Goal: Information Seeking & Learning: Learn about a topic

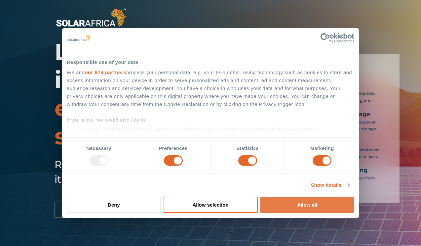
click at [290, 201] on button "Allow all" at bounding box center [307, 204] width 94 height 16
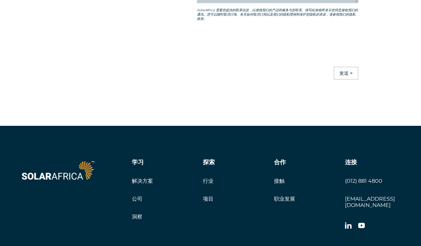
scroll to position [1726, 0]
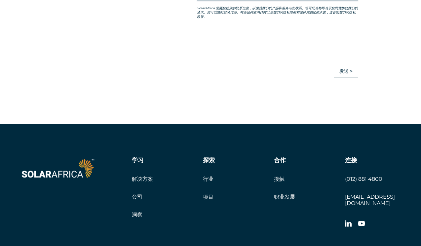
click at [133, 183] on div "学习 解决方案 公司 洞察" at bounding box center [167, 187] width 71 height 61
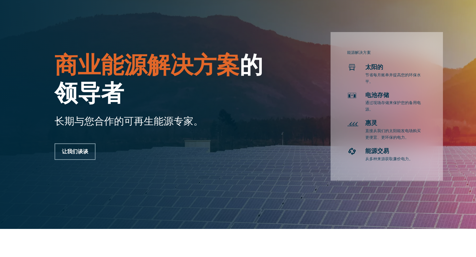
scroll to position [30, 0]
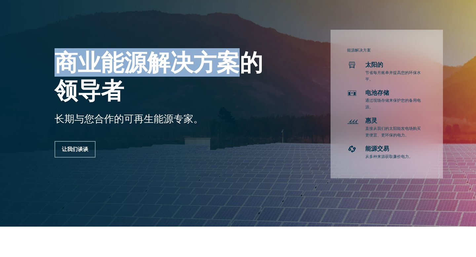
drag, startPoint x: 63, startPoint y: 68, endPoint x: 231, endPoint y: 69, distance: 167.9
click at [231, 69] on font "商业能源解决方案" at bounding box center [147, 62] width 185 height 28
copy font "商业能源解决方案"
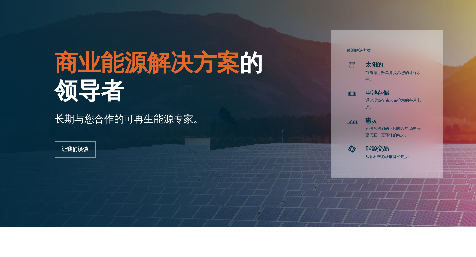
click at [309, 109] on div "能源解决方案 太阳的 节省每月账单并提高您的环保水平。 电池存储 通过现场存储来保护您的备用电源。 惠灵 直接从我们的太阳能发电场购买更便宜、更环保的电力。 …" at bounding box center [370, 99] width 169 height 157
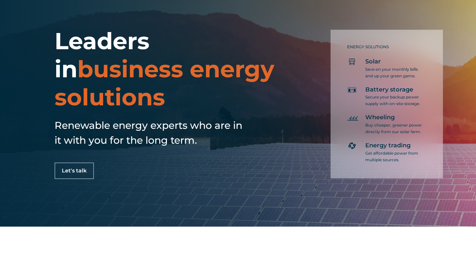
click at [290, 110] on div "ENERGY SOLUTIONS Solar Save on your monthly bills and up your green game. Batte…" at bounding box center [370, 99] width 169 height 157
click at [390, 144] on span "Energy trading" at bounding box center [387, 146] width 45 height 8
click at [382, 153] on p "Get affordable power from multiple sources." at bounding box center [394, 156] width 58 height 13
click at [386, 117] on span "Wheeling" at bounding box center [379, 118] width 29 height 8
click at [361, 137] on div "ENERGY SOLUTIONS Solar Save on your monthly bills and up your green game. Batte…" at bounding box center [386, 104] width 112 height 149
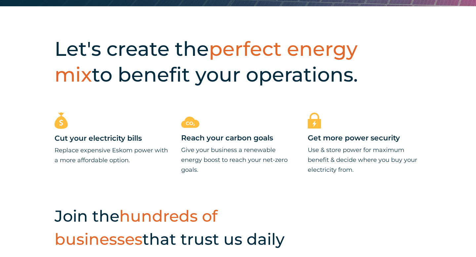
scroll to position [251, 0]
click at [372, 67] on h2 "Let's create the perfect energy mix to benefit your operations." at bounding box center [219, 62] width 329 height 52
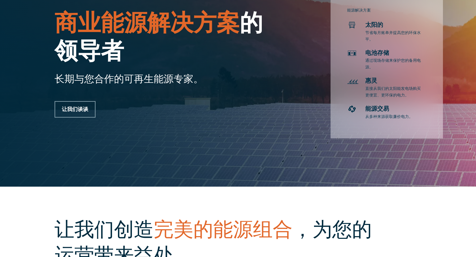
scroll to position [0, 0]
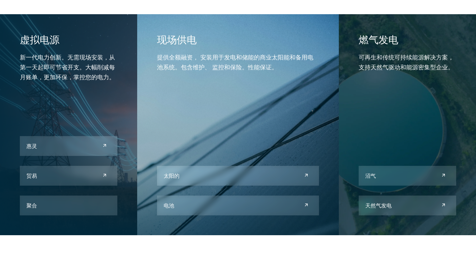
scroll to position [277, 0]
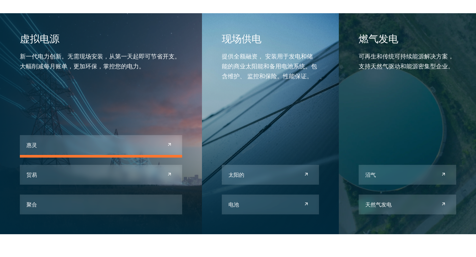
click at [99, 144] on link at bounding box center [101, 145] width 162 height 20
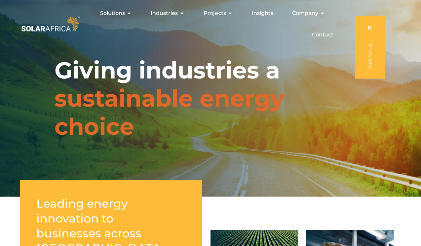
click at [210, 158] on div "Giving industries a sustainable energy choice" at bounding box center [210, 98] width 421 height 196
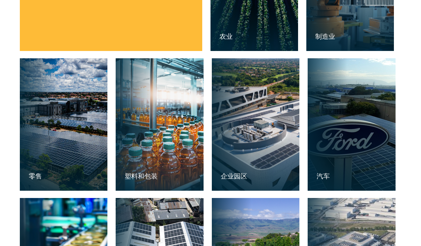
scroll to position [312, 0]
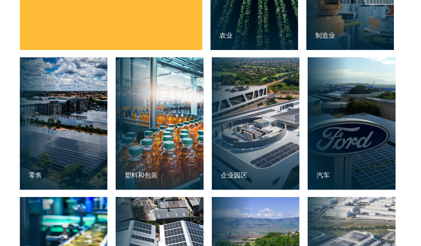
click at [207, 182] on div "通过节省成本、减少碳排放和电力安全的能源解决方案，引领南非各地企业的能源创新。 农业 农业 Manufacturing 制造业 Retail 零售 塑料和包装…" at bounding box center [210, 117] width 421 height 464
click at [238, 176] on font "企业园区" at bounding box center [234, 175] width 26 height 8
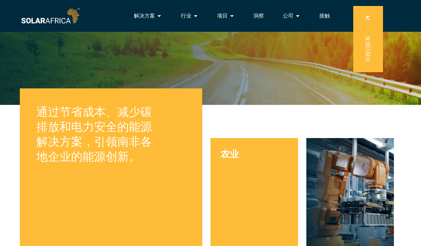
scroll to position [91, 0]
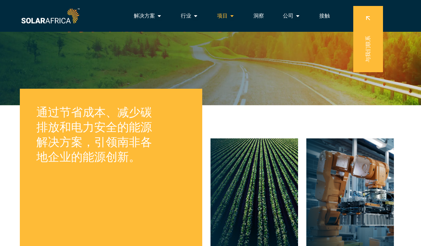
click at [226, 18] on font "项目" at bounding box center [222, 16] width 11 height 6
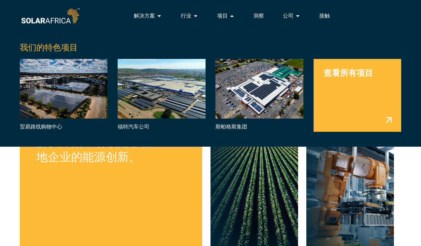
click at [331, 85] on link "菜单" at bounding box center [358, 95] width 88 height 73
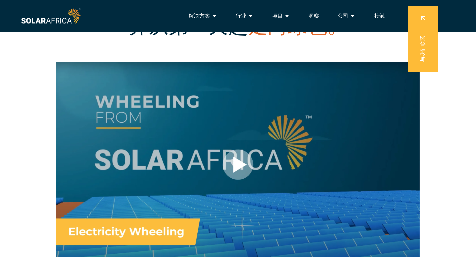
scroll to position [80, 0]
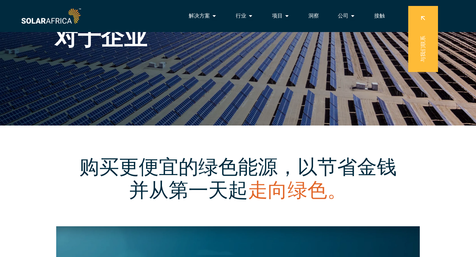
click at [77, 18] on img at bounding box center [51, 16] width 62 height 19
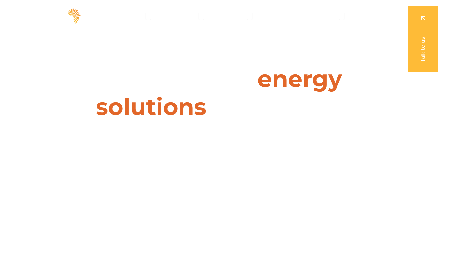
click at [205, 114] on h1 "Leaders in energy solutions for businesses" at bounding box center [238, 93] width 294 height 56
click at [138, 13] on span "Solutions" at bounding box center [131, 16] width 25 height 8
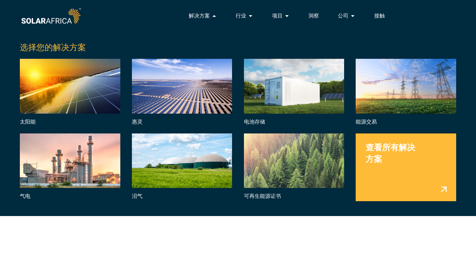
click at [403, 162] on link "菜单" at bounding box center [406, 167] width 100 height 68
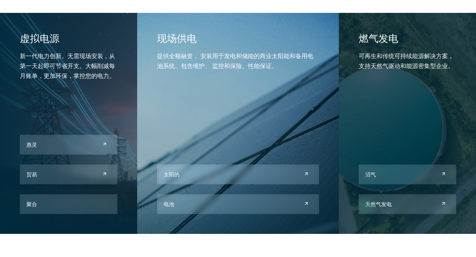
scroll to position [278, 0]
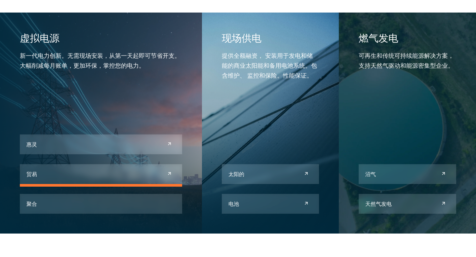
click at [128, 172] on link at bounding box center [101, 174] width 162 height 20
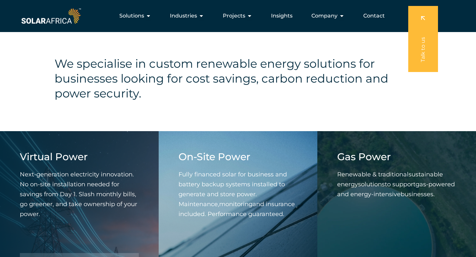
scroll to position [0, 0]
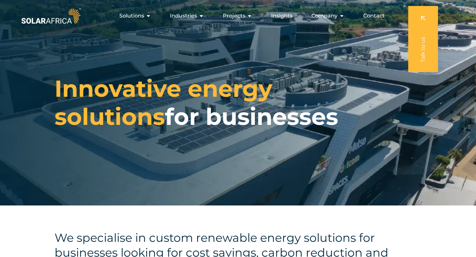
click at [71, 22] on img at bounding box center [51, 16] width 62 height 19
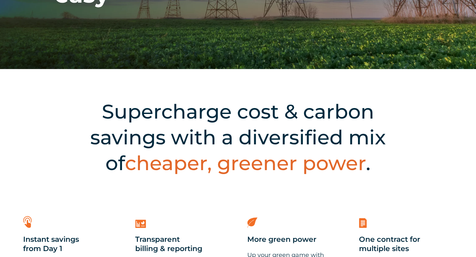
scroll to position [144, 0]
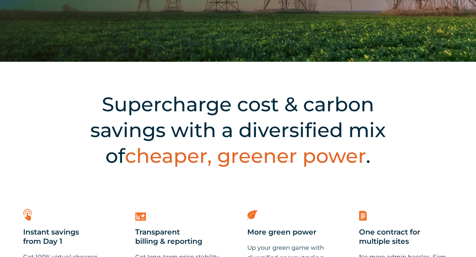
click at [171, 86] on div "Supercharge cost & carbon savings with a diversified mix of cheaper, greener po…" at bounding box center [238, 128] width 476 height 132
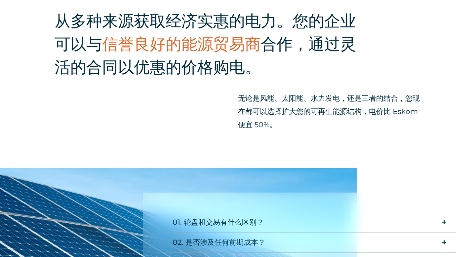
scroll to position [436, 0]
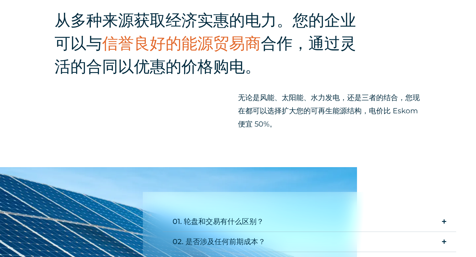
click at [257, 95] on font "是" at bounding box center [255, 97] width 7 height 9
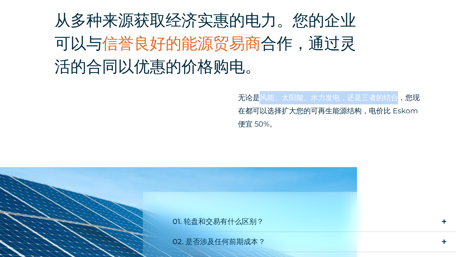
drag, startPoint x: 259, startPoint y: 95, endPoint x: 400, endPoint y: 95, distance: 140.1
click at [400, 95] on font "风能、太阳能、水力发电，还是三者的结合，您现在都可以选择扩大" at bounding box center [329, 104] width 182 height 22
copy font "风能、太阳能、水力发电，还是三者的结合"
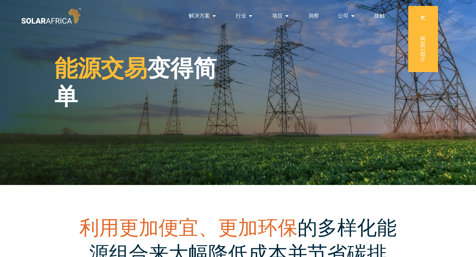
scroll to position [0, 0]
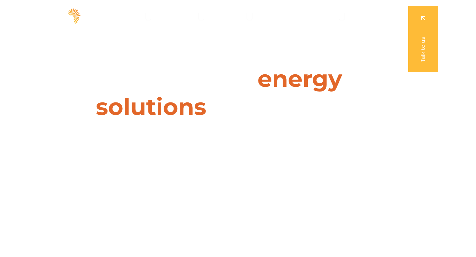
click at [71, 68] on div "Leaders in energy solutions for businesses " (Required) " indicates required fi…" at bounding box center [238, 128] width 476 height 257
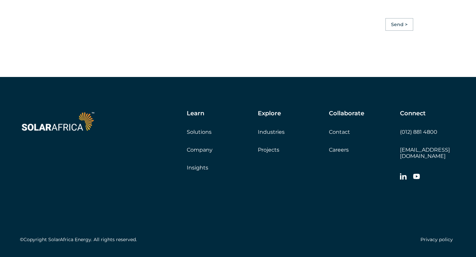
scroll to position [1900, 0]
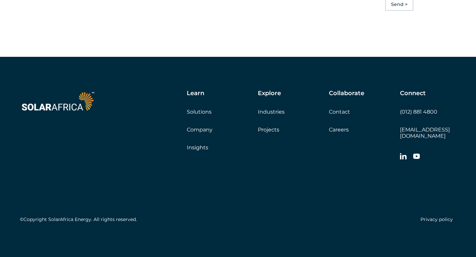
click at [201, 115] on link "Solutions" at bounding box center [199, 112] width 25 height 6
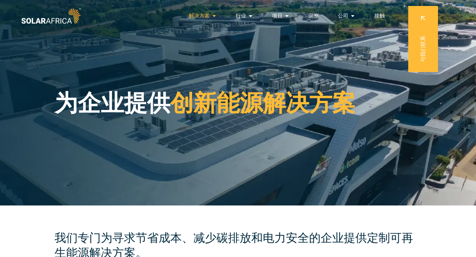
click at [213, 17] on icon "菜单" at bounding box center [213, 15] width 5 height 5
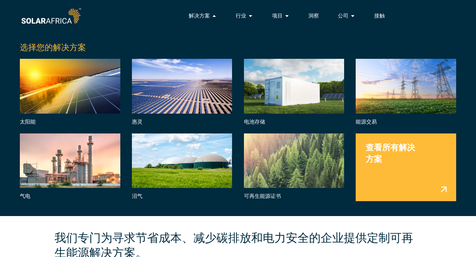
click at [187, 30] on div "选择您的解决方案 太阳能 惠灵 电池存储 能源交易 气电 沼气 可再生能源证书 查看所有解决方案" at bounding box center [238, 119] width 476 height 194
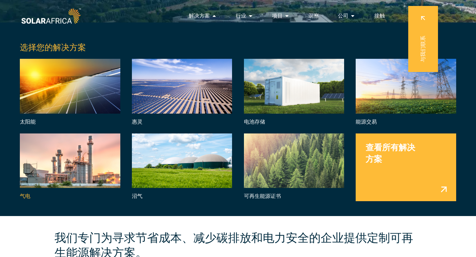
click at [86, 166] on link "菜单" at bounding box center [70, 167] width 100 height 68
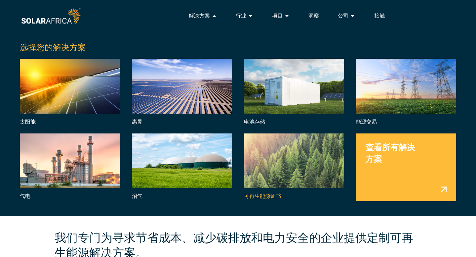
click at [269, 199] on link "菜单" at bounding box center [294, 167] width 100 height 68
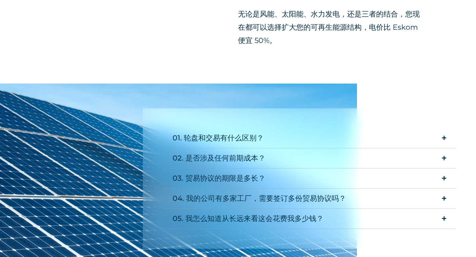
scroll to position [564, 0]
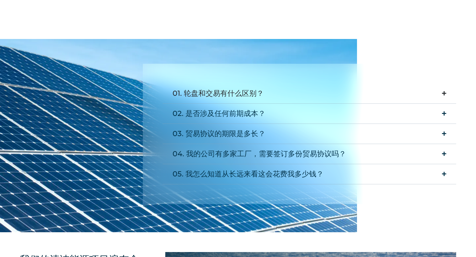
click at [292, 92] on summary "01. 轮盘和交易有什么区别？" at bounding box center [309, 94] width 293 height 20
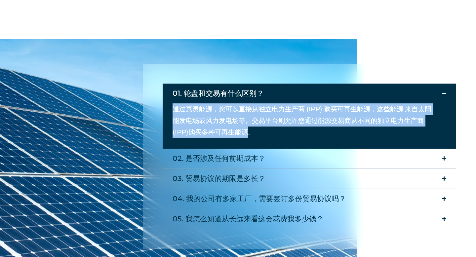
drag, startPoint x: 249, startPoint y: 133, endPoint x: 174, endPoint y: 107, distance: 79.0
click at [174, 107] on span "通过惠灵能源， 您可以 直接从独立电力生产商 (IPP) 购买可再生能源 ， 这些 能源 来自太阳能发电场或风力发电场等。交易平台则允许您通过 能源交易商 从…" at bounding box center [301, 120] width 259 height 31
copy span "通过惠灵能源， 您可以 直接从独立电力生产商 (IPP) 购买可再生能源 ， 这些 能源 来自太阳能发电场或风力发电场等。交易平台则允许您通过 能源交易商 从…"
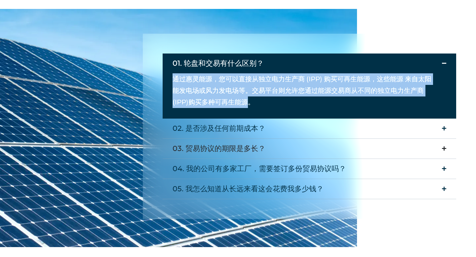
scroll to position [594, 0]
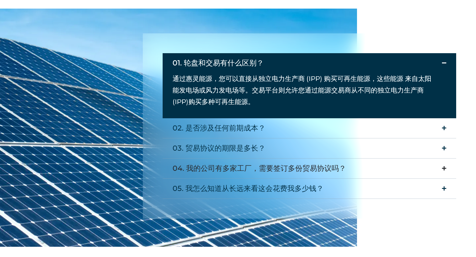
click at [265, 172] on font "04. 我的公司有多家工厂，需要签订多份贸易协议吗？" at bounding box center [258, 168] width 173 height 9
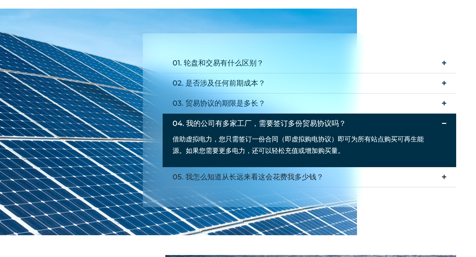
click at [265, 175] on font "05. 我怎么知道从长远来看这会花费我多少钱？" at bounding box center [247, 176] width 151 height 9
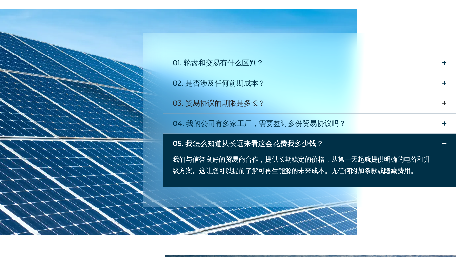
click at [300, 99] on summary "03. 贸易协议的期限是多长？" at bounding box center [309, 104] width 293 height 20
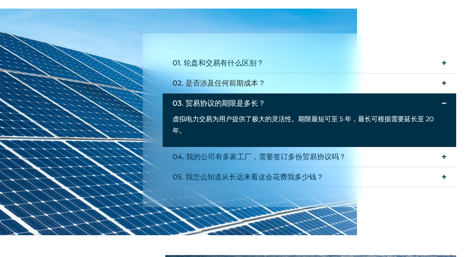
click at [308, 85] on summary "02. 是否涉及任何前期成本？" at bounding box center [309, 83] width 293 height 20
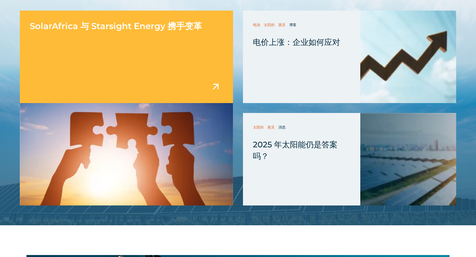
scroll to position [1437, 0]
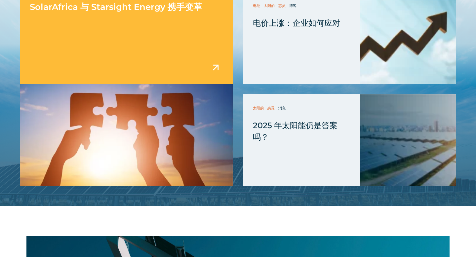
click at [89, 10] on font "SolarAfrica 与 Starsight Energy 携手变革" at bounding box center [116, 7] width 172 height 11
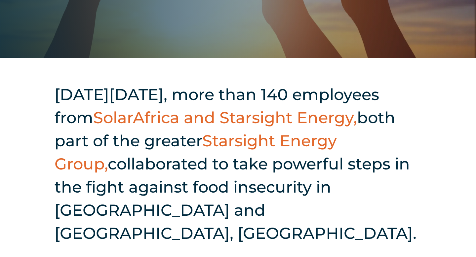
scroll to position [200, 0]
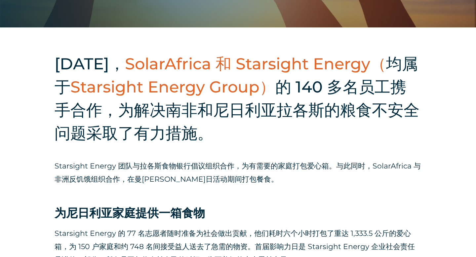
scroll to position [230, 0]
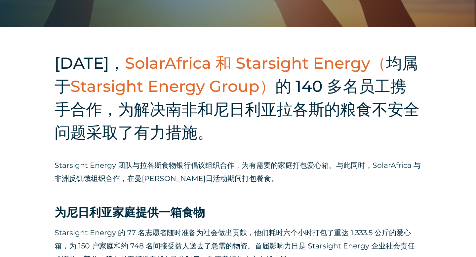
click at [114, 152] on div "[DATE]， SolarAfrica 和 Starsight Energy（ 均属于 Starsight Energy Group） 的 140 多名员工携…" at bounding box center [238, 102] width 367 height 101
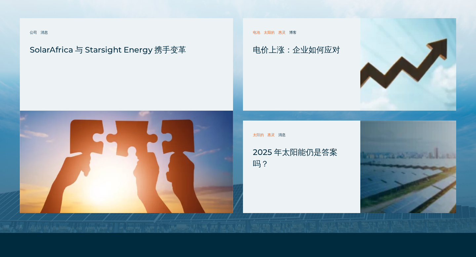
scroll to position [1388, 0]
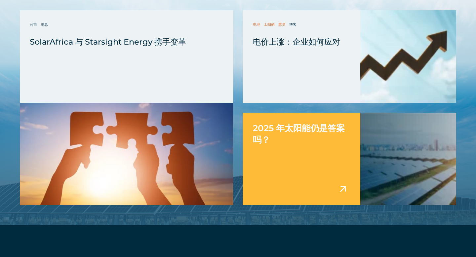
click at [255, 136] on font "2025 年太阳能仍是答案吗？" at bounding box center [299, 134] width 92 height 22
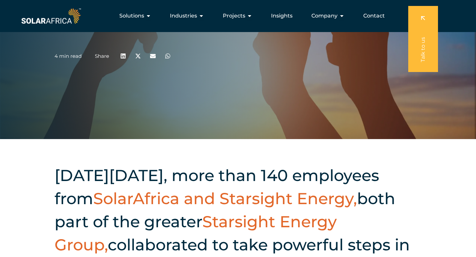
scroll to position [0, 0]
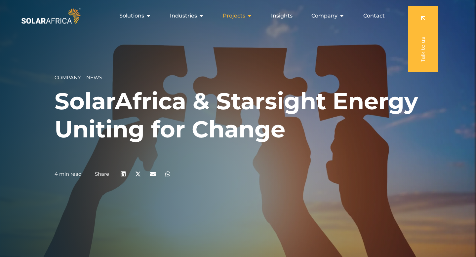
click at [241, 17] on span "Projects" at bounding box center [234, 16] width 22 height 8
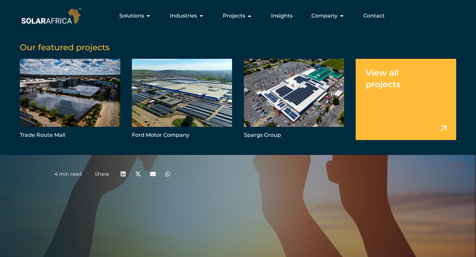
click at [377, 90] on link "Menu" at bounding box center [406, 99] width 100 height 81
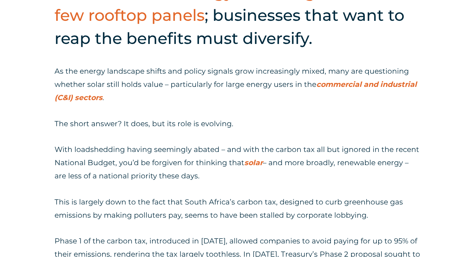
scroll to position [385, 0]
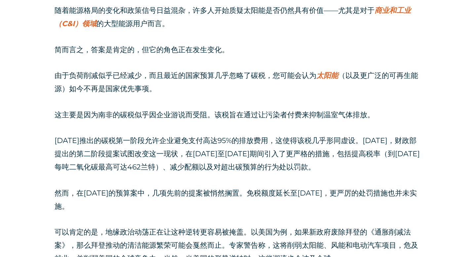
click at [250, 172] on p "2019年推出的碳税第一阶段允许企业避免支付高达95%的排放费用，这使得该税几乎形同虚设。2024年11月，财政部提出的第二阶段提案试图改变这一现状，在202…" at bounding box center [238, 154] width 367 height 40
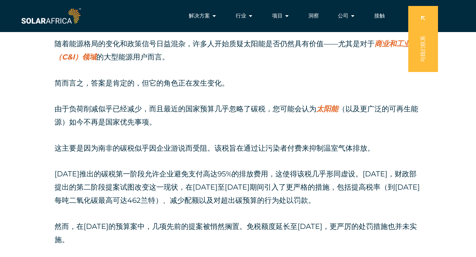
scroll to position [0, 0]
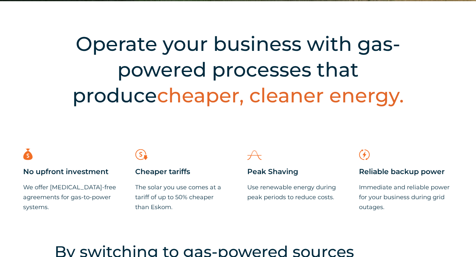
scroll to position [210, 0]
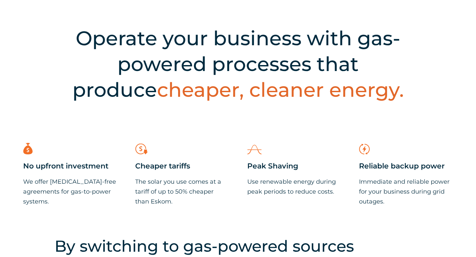
click at [130, 65] on h2 "Operate your business with gas-powered processes that produce cheaper, cleaner …" at bounding box center [237, 63] width 347 height 77
click at [103, 91] on h2 "Operate your business with gas-powered processes that produce cheaper, cleaner …" at bounding box center [237, 63] width 347 height 77
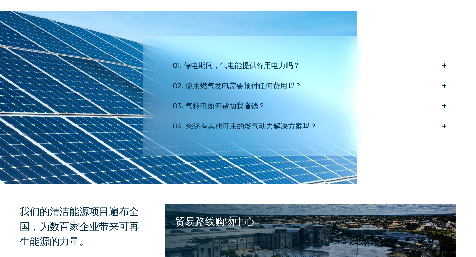
scroll to position [570, 0]
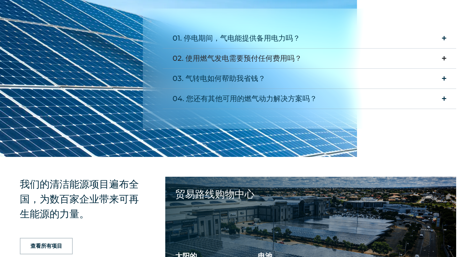
click at [238, 50] on summary "02. 使用燃气发电需要预付任何费用吗？" at bounding box center [309, 59] width 293 height 20
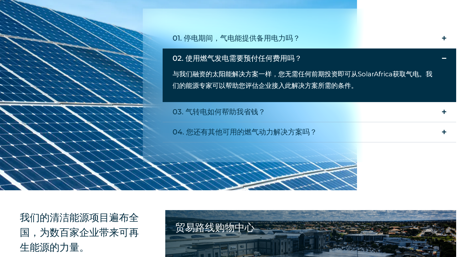
click at [238, 57] on font "02. 使用燃气发电需要预付任何费用吗？" at bounding box center [236, 58] width 129 height 9
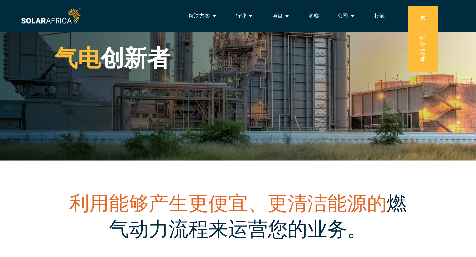
scroll to position [0, 0]
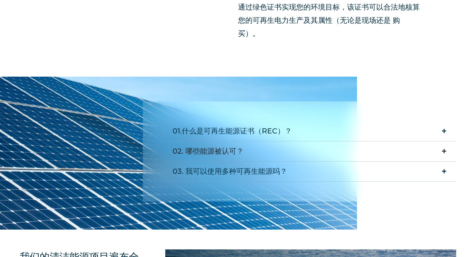
scroll to position [491, 0]
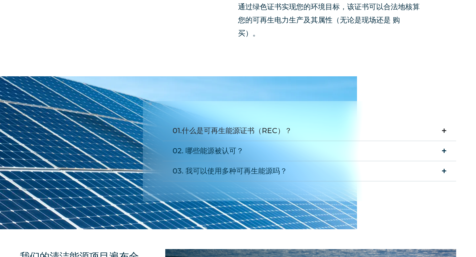
click at [351, 135] on summary "01.什么是可再生能源证书（REC）？" at bounding box center [309, 131] width 293 height 20
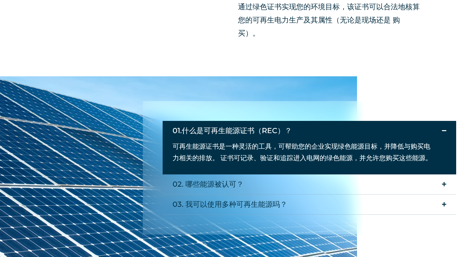
scroll to position [555, 0]
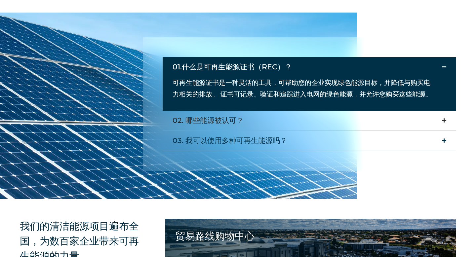
click at [273, 116] on summary "02. 哪些能源​​被认可？" at bounding box center [309, 121] width 293 height 20
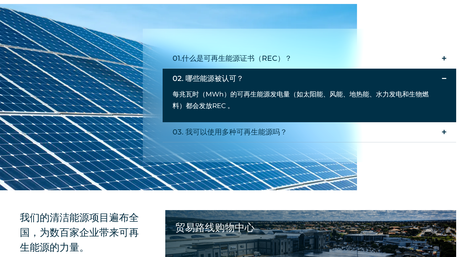
scroll to position [564, 0]
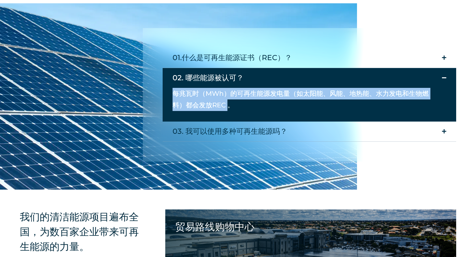
drag, startPoint x: 227, startPoint y: 107, endPoint x: 176, endPoint y: 95, distance: 52.9
click at [175, 95] on span "每兆瓦时（MWh）的 可再生能源发电量（如 太阳能 、 风能、地热能、水力发电和生物燃料） 都会发放 REC 。" at bounding box center [300, 99] width 256 height 19
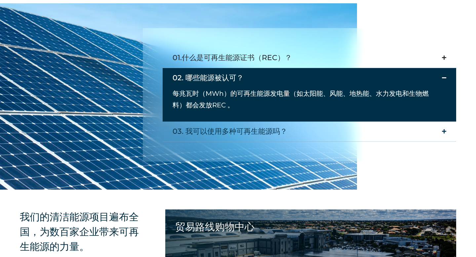
click at [215, 59] on font "01.什么是可再生能源证书（REC）？" at bounding box center [231, 57] width 119 height 9
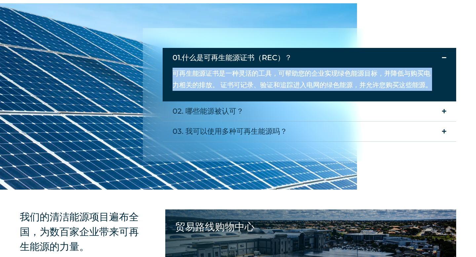
drag, startPoint x: 175, startPoint y: 73, endPoint x: 430, endPoint y: 88, distance: 255.2
click at [430, 88] on span "可再生能源证书 是一种灵活的工具，可帮助您的企业实现绿色能源目标，并降低与购买电力相关的排放。 证书可记录、 验证和追踪 进入电网的 绿色能源 ，并允许您购买…" at bounding box center [301, 78] width 259 height 19
click at [371, 85] on font "，并允许您购买这些能源。" at bounding box center [392, 85] width 79 height 8
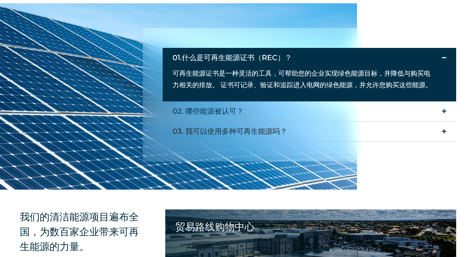
click at [308, 140] on summary "03. 我可以使用多种可再生能源吗？" at bounding box center [309, 132] width 293 height 20
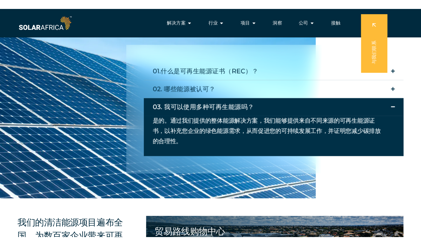
scroll to position [552, 0]
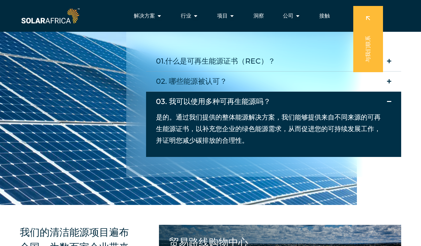
click at [57, 19] on img at bounding box center [50, 16] width 61 height 19
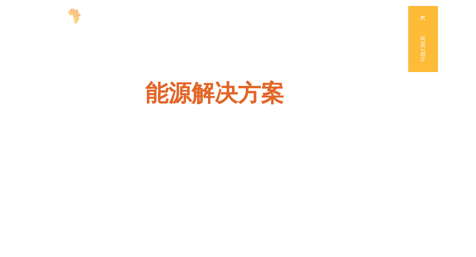
click at [376, 79] on h1 "企业 能源解决方案 的领导者" at bounding box center [238, 93] width 294 height 28
click at [281, 17] on font "项目" at bounding box center [277, 16] width 11 height 6
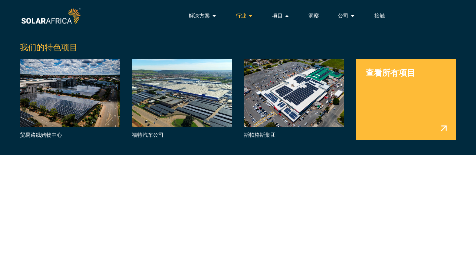
click at [247, 19] on div "行业 关闭工业 开放产业" at bounding box center [244, 15] width 28 height 13
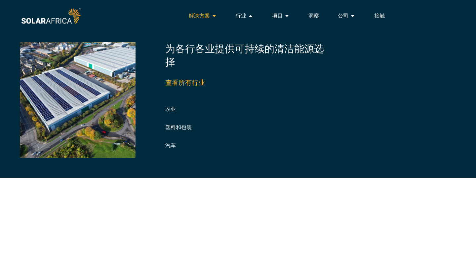
click at [209, 16] on font "解决方案" at bounding box center [199, 16] width 21 height 6
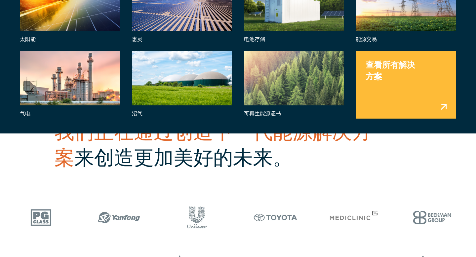
scroll to position [178, 0]
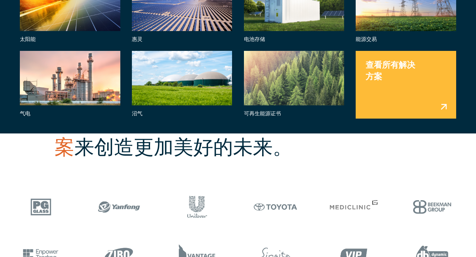
click at [381, 48] on div "太阳能 惠灵 电池存储 能源交易 气电 沼气 可再生能源证书 查看所有解决方案" at bounding box center [238, 50] width 436 height 149
click at [381, 58] on link "菜单" at bounding box center [406, 85] width 100 height 68
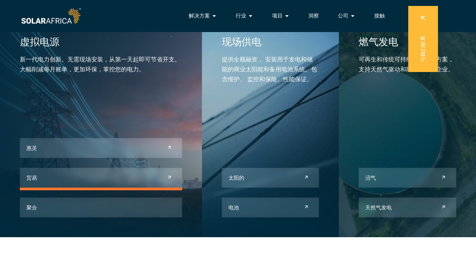
scroll to position [253, 0]
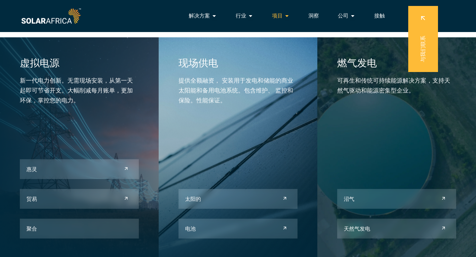
click at [278, 15] on font "项目" at bounding box center [277, 16] width 11 height 6
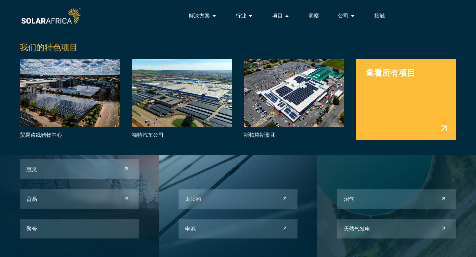
click at [385, 97] on link "菜单" at bounding box center [406, 99] width 100 height 81
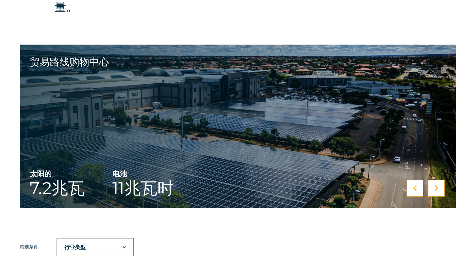
scroll to position [269, 0]
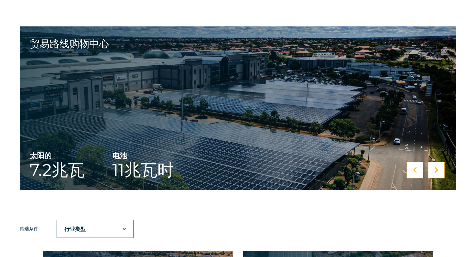
click at [441, 173] on div at bounding box center [436, 170] width 17 height 17
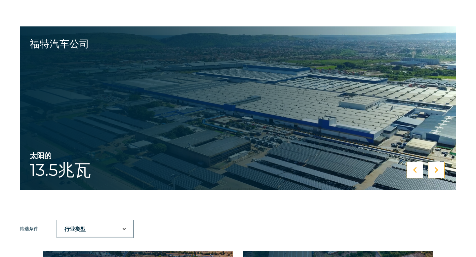
click at [410, 173] on div at bounding box center [414, 170] width 17 height 17
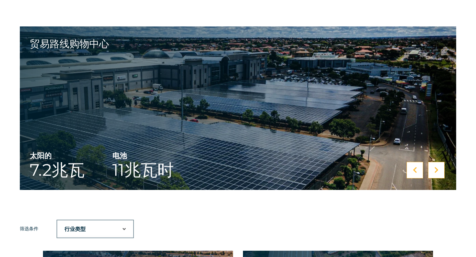
click at [440, 170] on div at bounding box center [436, 170] width 17 height 17
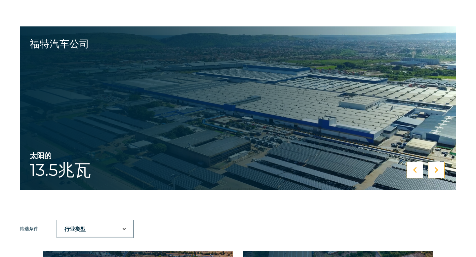
click at [438, 171] on icon at bounding box center [436, 170] width 4 height 7
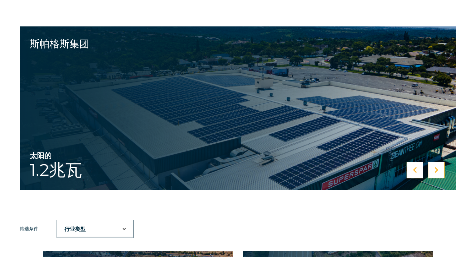
click at [437, 171] on icon at bounding box center [436, 170] width 4 height 7
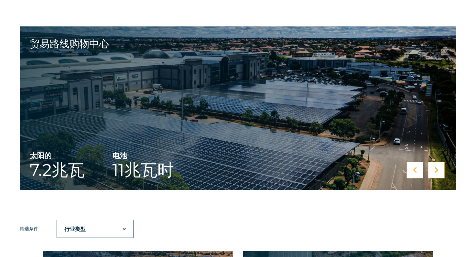
click at [437, 171] on icon at bounding box center [436, 170] width 4 height 7
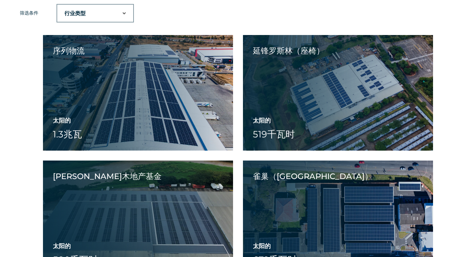
scroll to position [487, 0]
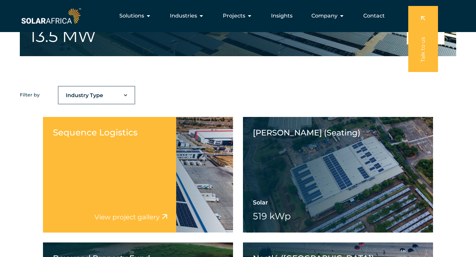
scroll to position [392, 0]
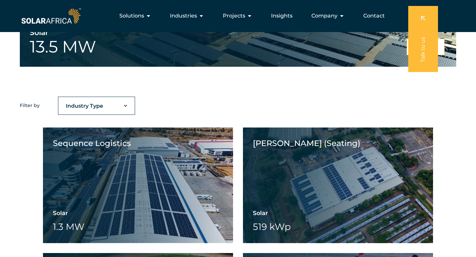
click at [99, 103] on select "Industry Type Agriculture Automotive Corporate Parks FMCG Food Processing Hospi…" at bounding box center [96, 105] width 76 height 13
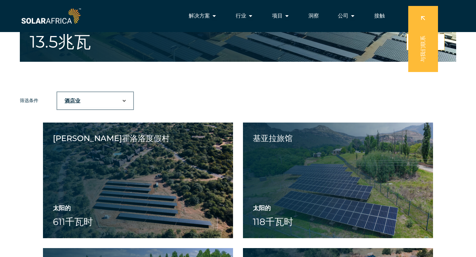
scroll to position [340, 0]
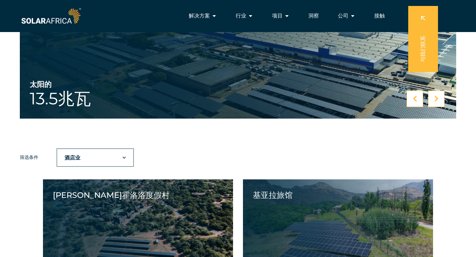
click at [104, 162] on select "行业类型 农业 汽车 企业园区 快速消费品 食品加工 酒店业 制造业 零售" at bounding box center [95, 157] width 76 height 13
select select "44"
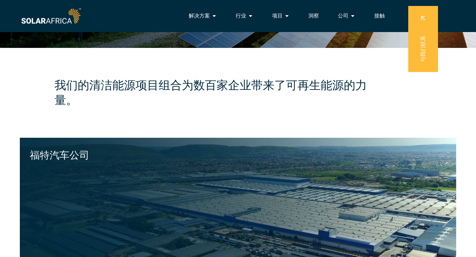
scroll to position [0, 0]
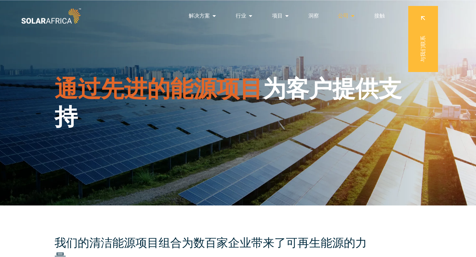
click at [347, 14] on font "公司" at bounding box center [343, 16] width 11 height 6
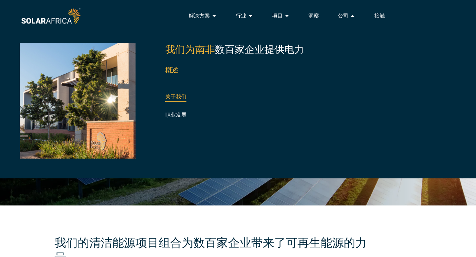
click at [176, 98] on font "关于我们" at bounding box center [175, 97] width 21 height 6
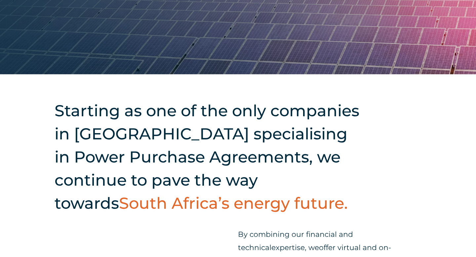
scroll to position [145, 0]
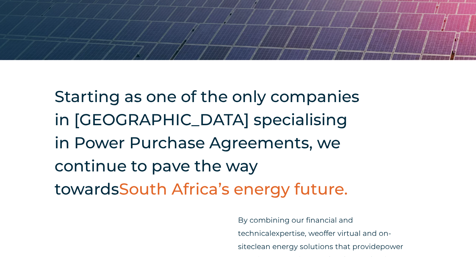
click at [217, 93] on h2 "Starting as one of the only companies in [GEOGRAPHIC_DATA] specialising in Powe…" at bounding box center [210, 143] width 311 height 116
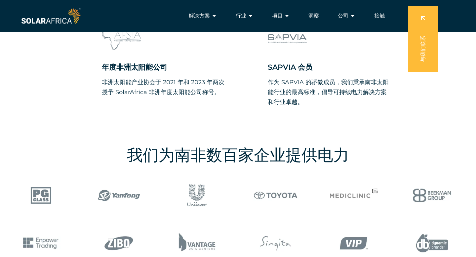
scroll to position [614, 0]
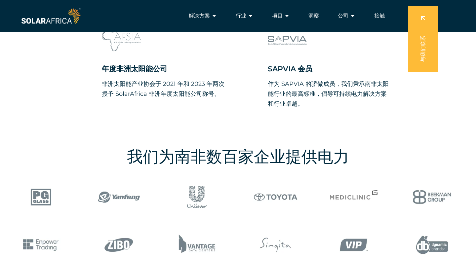
drag, startPoint x: 296, startPoint y: 69, endPoint x: 259, endPoint y: 68, distance: 37.0
click at [259, 68] on div "SAPVIA 会员 作为 SAPVIA 的骄傲成员，我们秉承南非太阳能行业的最高标准，倡导可持续电力解决方案和行业卓越。" at bounding box center [320, 65] width 139 height 88
copy font "SAPVIA"
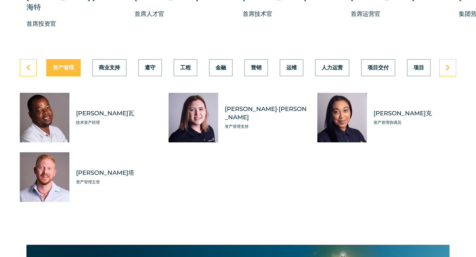
scroll to position [1691, 0]
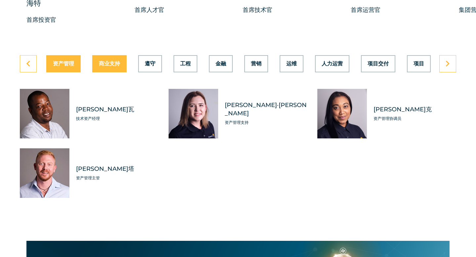
click at [115, 59] on div "资产管理 商业支持 遵守 工程 金融 营销 运维 人力运营 项目交付 项目 销售量 技术" at bounding box center [238, 63] width 436 height 17
click at [413, 58] on div "资产管理 商业支持 遵守 工程 金融 营销 运维 人力运营 项目交付 项目 销售量 技术" at bounding box center [238, 63] width 436 height 17
click at [413, 58] on button "项目" at bounding box center [419, 63] width 24 height 17
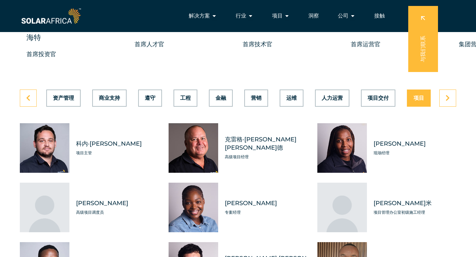
scroll to position [1655, 0]
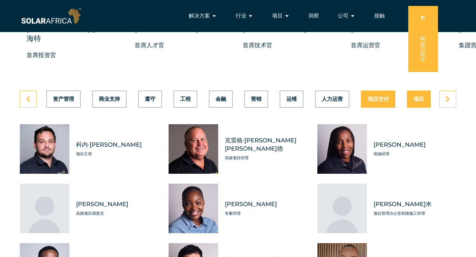
click at [373, 91] on div "资产管理 商业支持 遵守 工程 金融 营销 运维 人力运营 项目交付 项目 销售量 技术" at bounding box center [238, 99] width 436 height 17
click at [373, 96] on font "项目交付" at bounding box center [377, 99] width 21 height 6
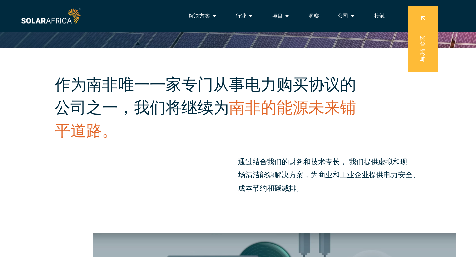
scroll to position [0, 0]
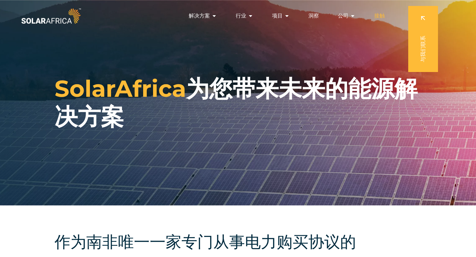
click at [379, 19] on font "接触" at bounding box center [379, 16] width 11 height 8
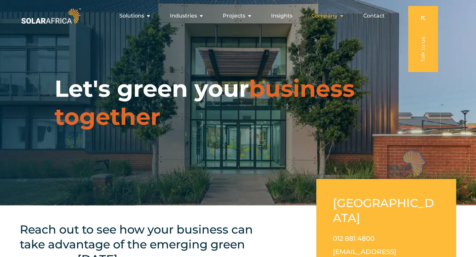
click at [320, 21] on div "Company Close Company Open Company" at bounding box center [328, 15] width 44 height 13
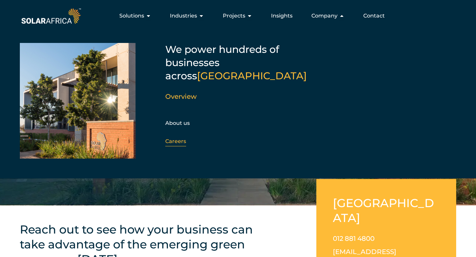
click at [175, 138] on link "Careers" at bounding box center [175, 141] width 21 height 6
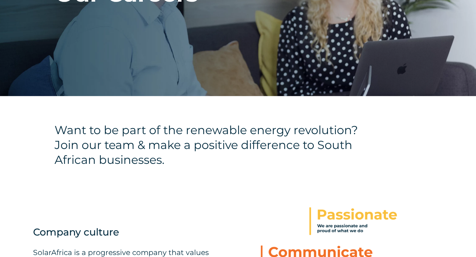
scroll to position [139, 0]
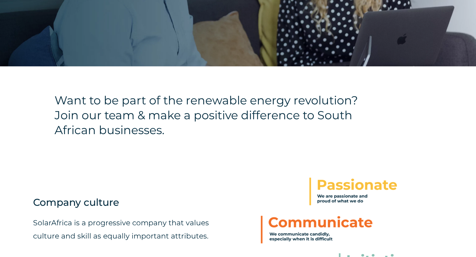
click at [166, 145] on div "Want to be part of the renewable energy revolution? Join our team & make a posi…" at bounding box center [238, 116] width 476 height 101
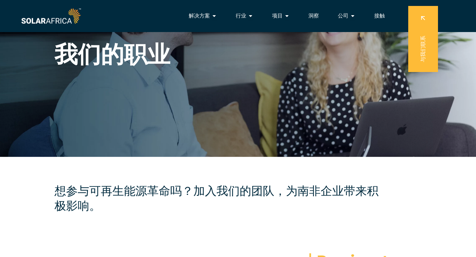
scroll to position [0, 0]
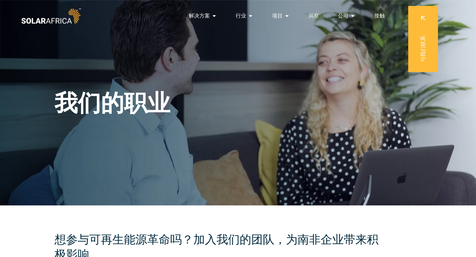
click at [287, 91] on div "我们的职业" at bounding box center [238, 103] width 476 height 206
click at [282, 14] on font "项目" at bounding box center [277, 16] width 11 height 6
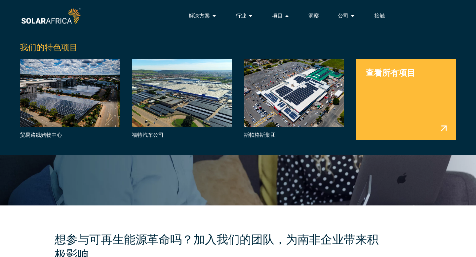
click at [378, 69] on link "菜单" at bounding box center [406, 99] width 100 height 81
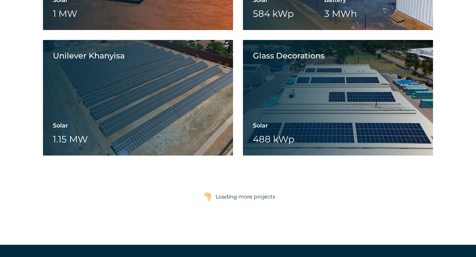
scroll to position [999, 0]
